Goal: Task Accomplishment & Management: Manage account settings

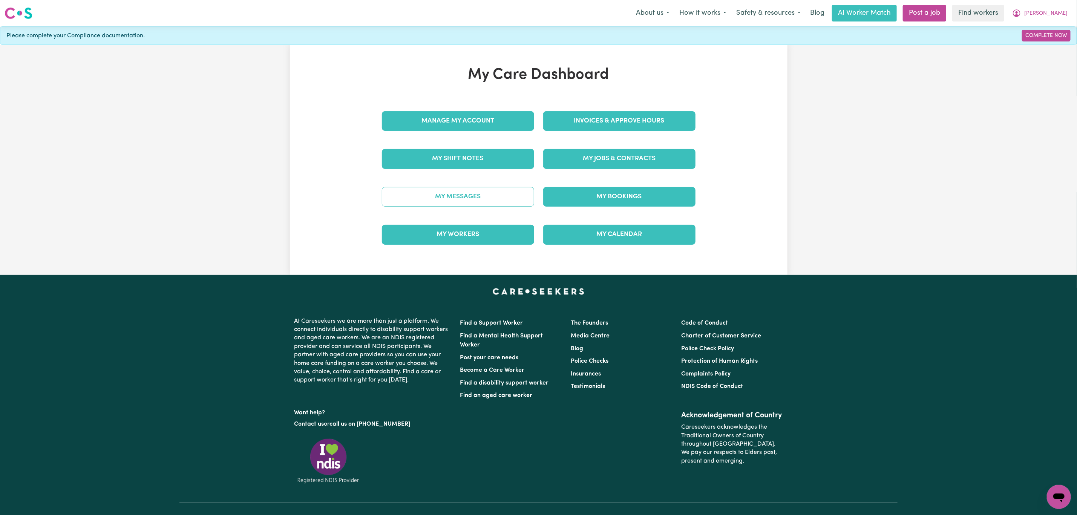
click at [466, 188] on link "My Messages" at bounding box center [458, 197] width 152 height 20
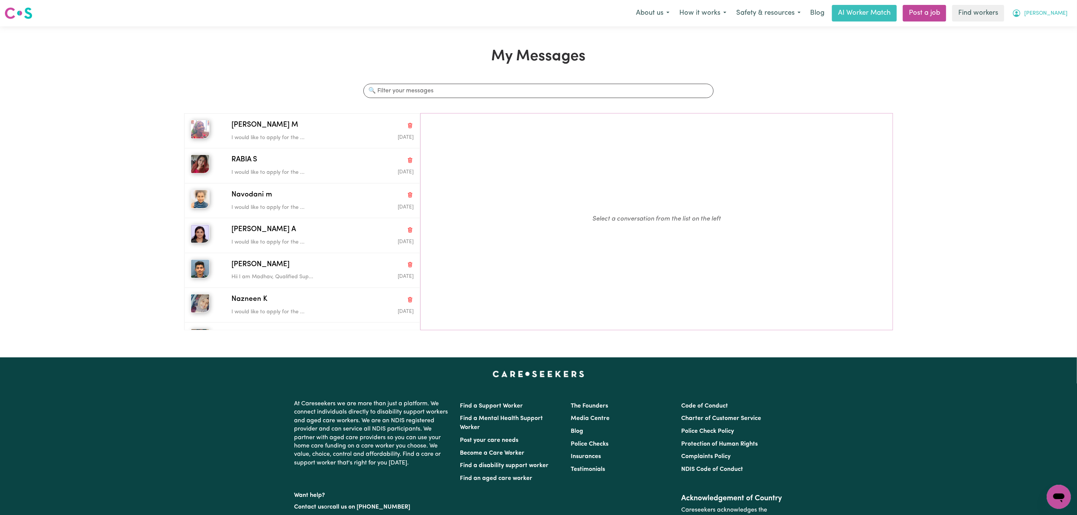
click at [1061, 12] on span "[PERSON_NAME]" at bounding box center [1045, 13] width 43 height 8
click at [1051, 22] on link "My Dashboard" at bounding box center [1042, 29] width 60 height 14
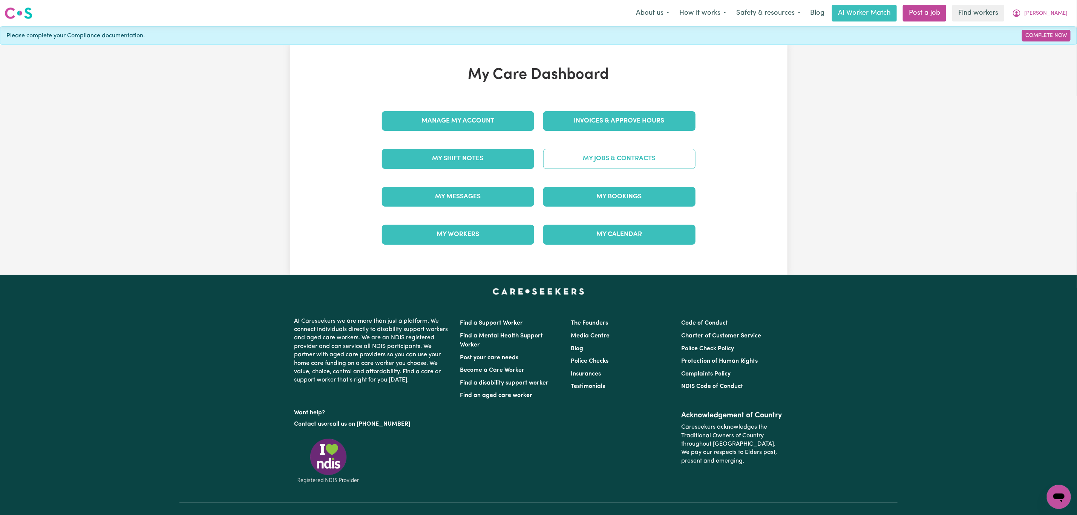
click at [583, 159] on link "My Jobs & Contracts" at bounding box center [619, 159] width 152 height 20
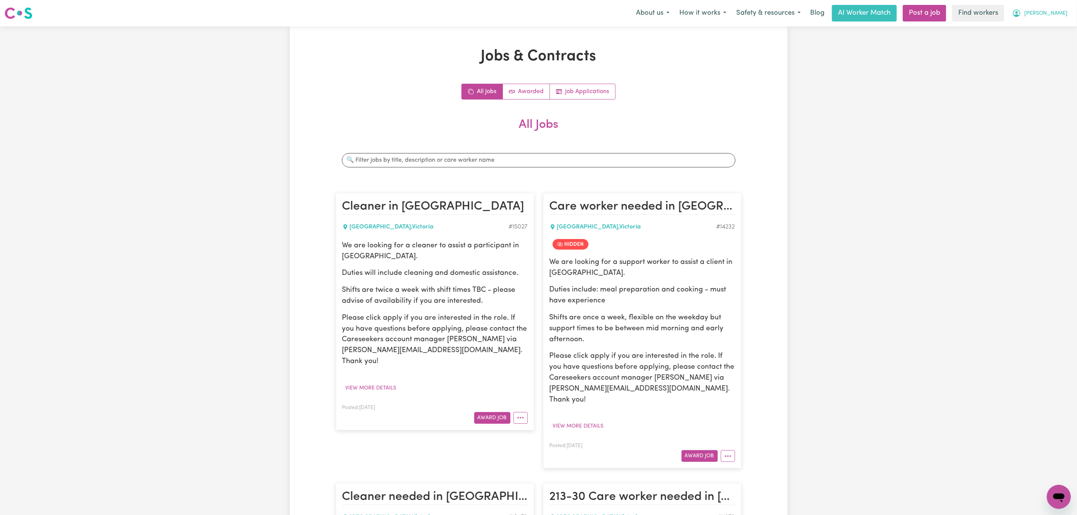
click at [1056, 6] on button "[PERSON_NAME]" at bounding box center [1039, 13] width 65 height 16
click at [1030, 25] on link "My Dashboard" at bounding box center [1042, 29] width 60 height 14
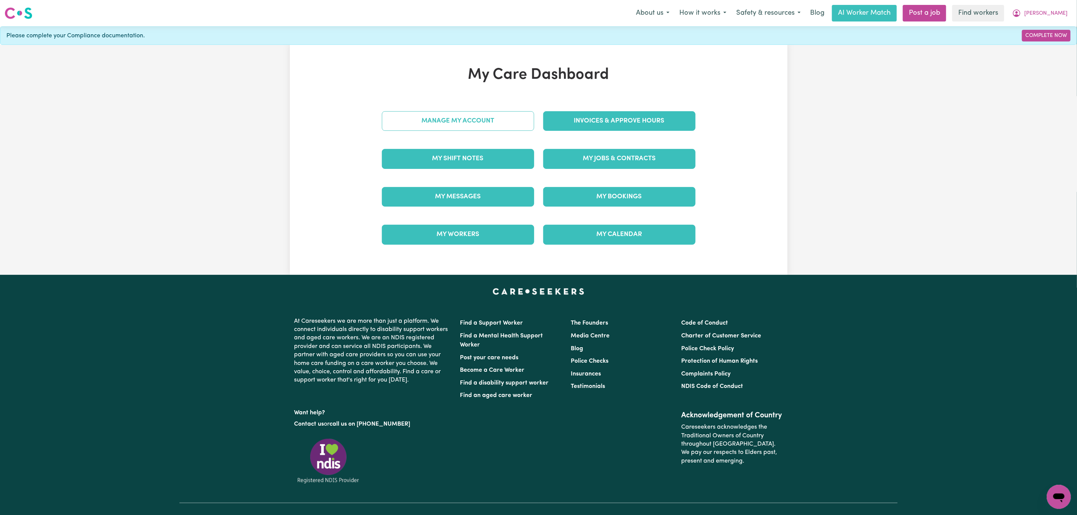
click at [456, 123] on link "Manage My Account" at bounding box center [458, 121] width 152 height 20
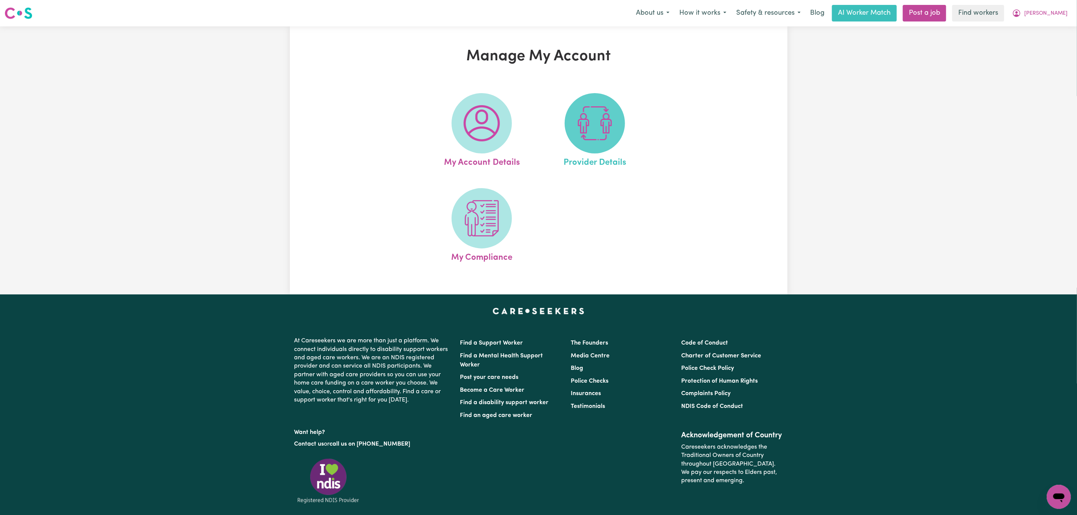
click at [577, 124] on img at bounding box center [595, 123] width 36 height 36
select select "AGED_HOME_CARE"
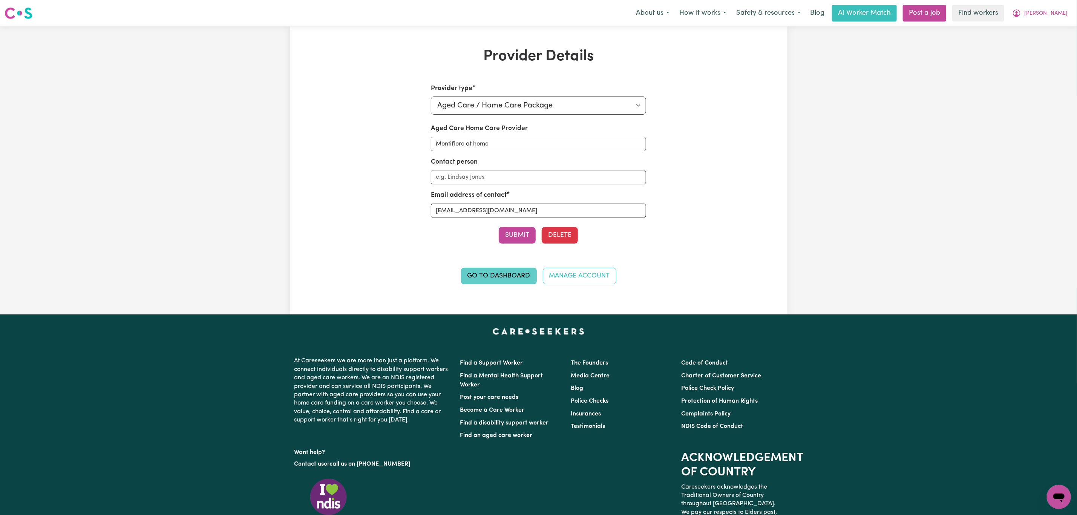
click at [522, 283] on link "Go to Dashboard" at bounding box center [499, 276] width 76 height 17
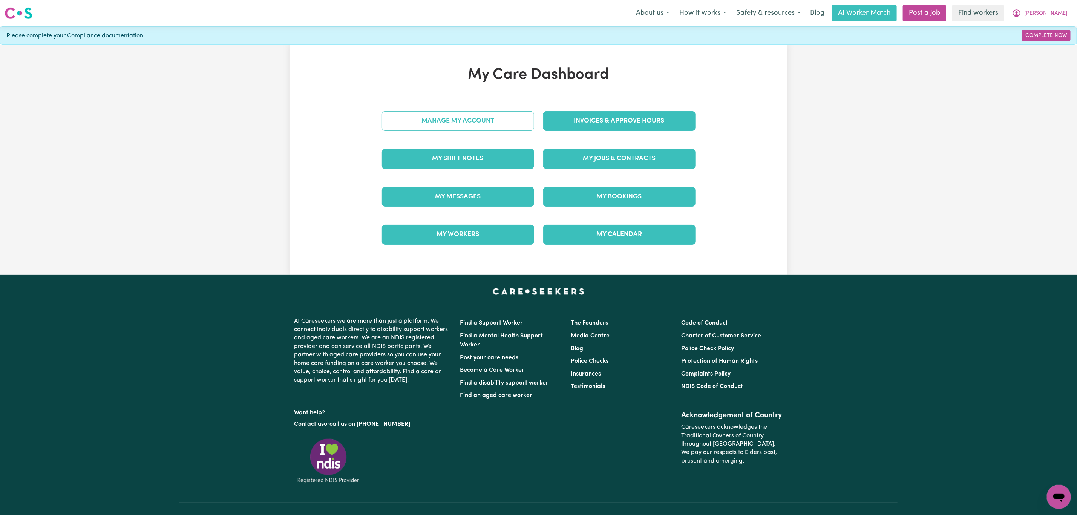
click at [467, 122] on link "Manage My Account" at bounding box center [458, 121] width 152 height 20
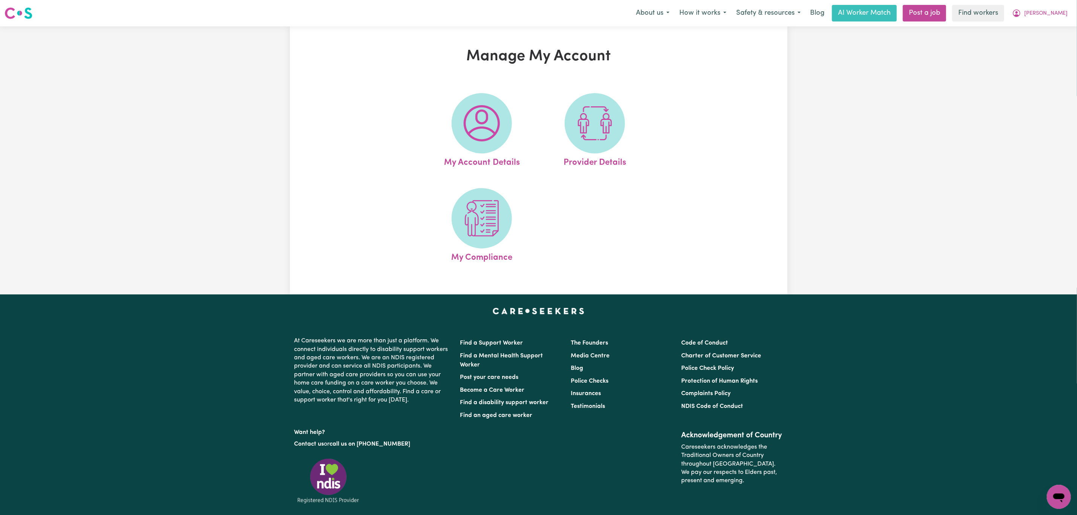
click at [470, 121] on img at bounding box center [481, 123] width 36 height 36
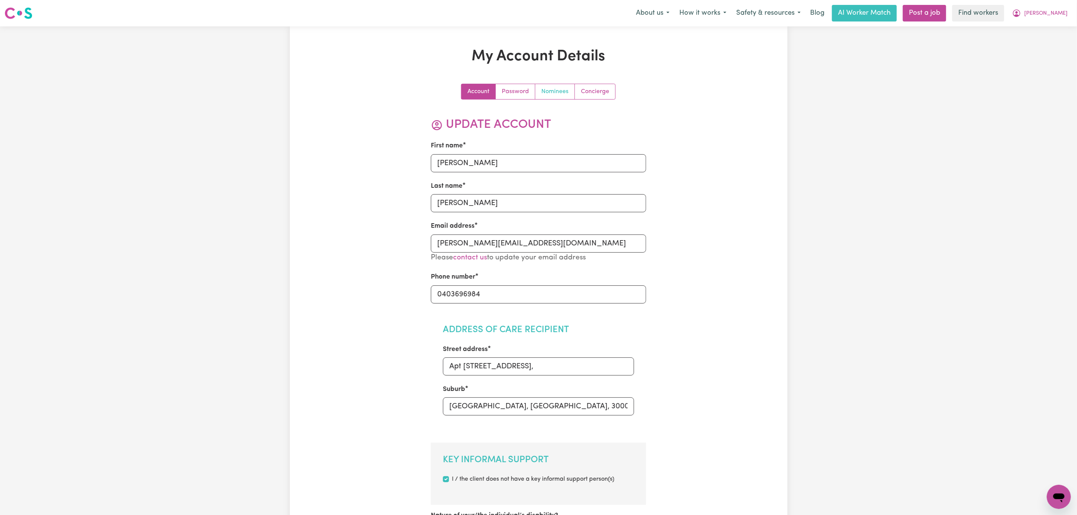
click at [566, 95] on link "Nominees" at bounding box center [555, 91] width 40 height 15
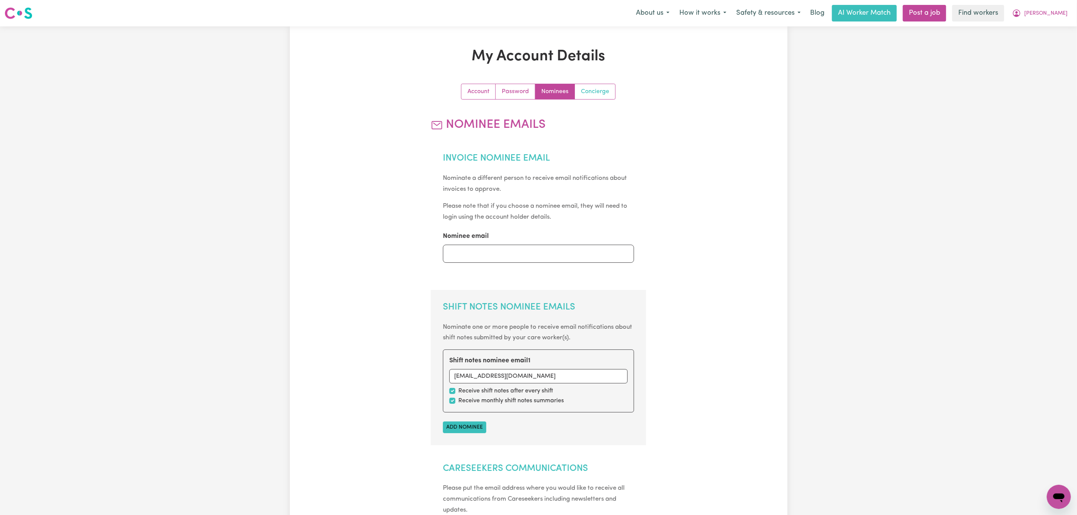
click at [593, 89] on link "Concierge" at bounding box center [595, 91] width 40 height 15
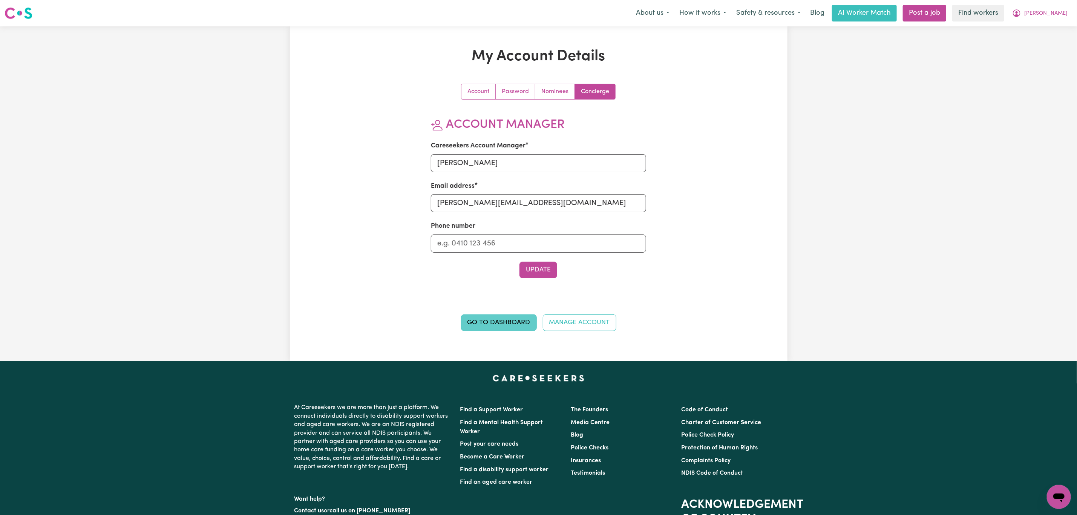
click at [522, 324] on link "Go to Dashboard" at bounding box center [499, 322] width 76 height 17
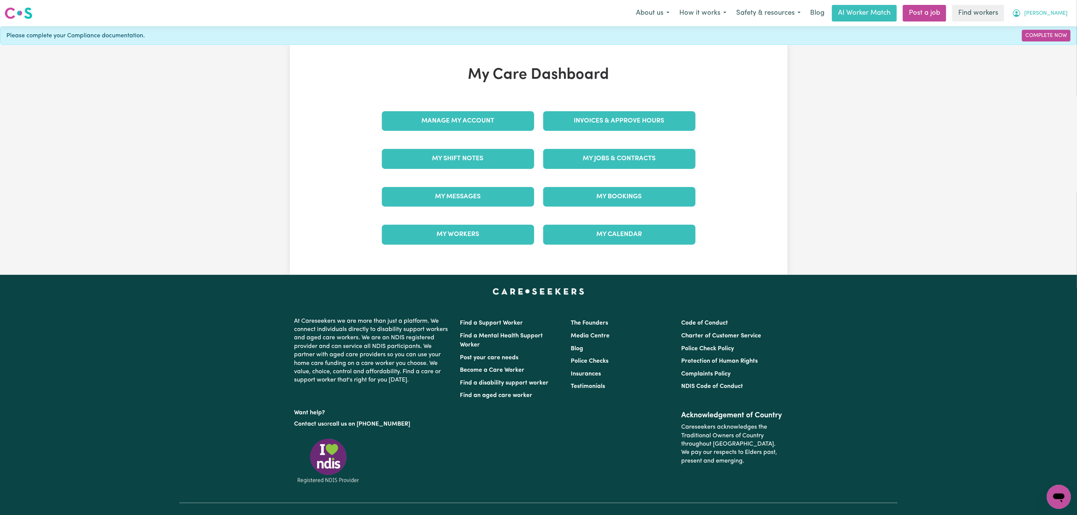
click at [1060, 15] on span "[PERSON_NAME]" at bounding box center [1045, 13] width 43 height 8
click at [1042, 47] on link "Logout" at bounding box center [1042, 43] width 60 height 14
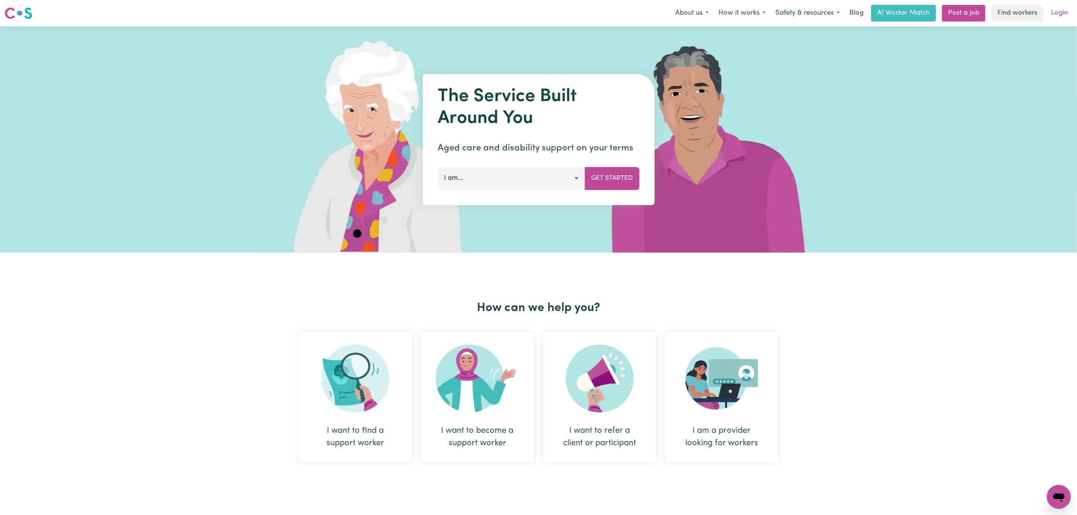
click at [1059, 10] on link "Login" at bounding box center [1059, 13] width 26 height 17
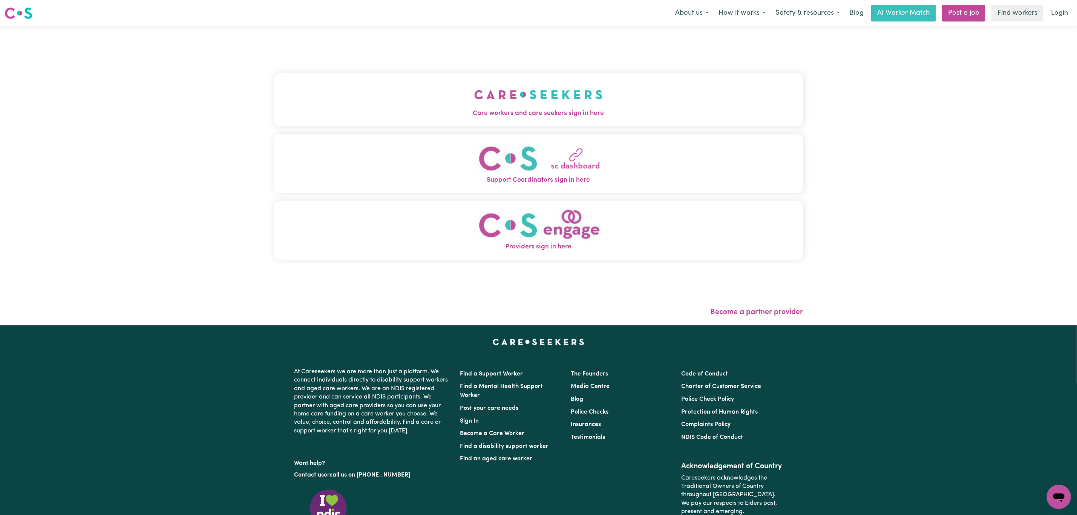
click at [454, 70] on div "Care workers and care seekers sign in here Support Coordinators sign in here Pr…" at bounding box center [538, 169] width 529 height 257
click at [447, 87] on button "Care workers and care seekers sign in here" at bounding box center [538, 99] width 529 height 53
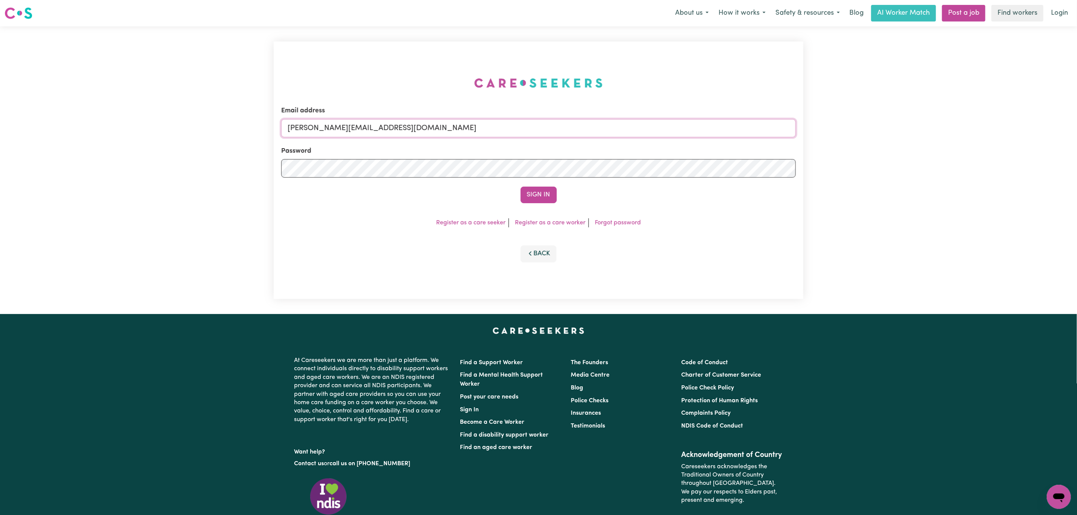
drag, startPoint x: 372, startPoint y: 135, endPoint x: 363, endPoint y: 130, distance: 10.3
click at [371, 135] on div "Email address [PERSON_NAME][EMAIL_ADDRESS][DOMAIN_NAME] Password Sign In Regist…" at bounding box center [538, 170] width 538 height 288
click at [397, 127] on input "[PERSON_NAME][EMAIL_ADDRESS][DOMAIN_NAME]" at bounding box center [538, 128] width 514 height 18
drag, startPoint x: 326, startPoint y: 128, endPoint x: 512, endPoint y: 129, distance: 186.2
click at [512, 129] on input "[EMAIL_ADDRESS][PERSON_NAME][DOMAIN_NAME]" at bounding box center [538, 128] width 514 height 18
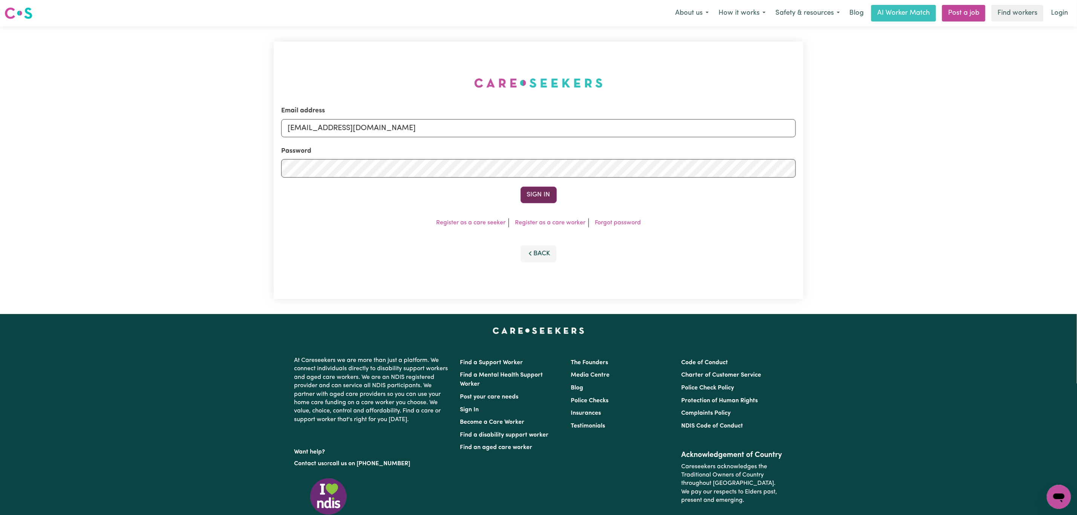
type input "[EMAIL_ADDRESS][DOMAIN_NAME]"
click at [531, 194] on button "Sign In" at bounding box center [538, 195] width 36 height 17
